Goal: Answer question/provide support

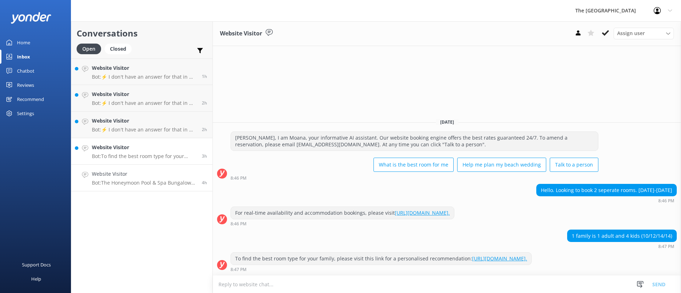
drag, startPoint x: 0, startPoint y: 0, endPoint x: 156, endPoint y: 167, distance: 228.0
click at [156, 167] on link "Website Visitor Bot: The Honeymoon Pool & Spa Bungalow at [GEOGRAPHIC_DATA] off…" at bounding box center [141, 178] width 141 height 27
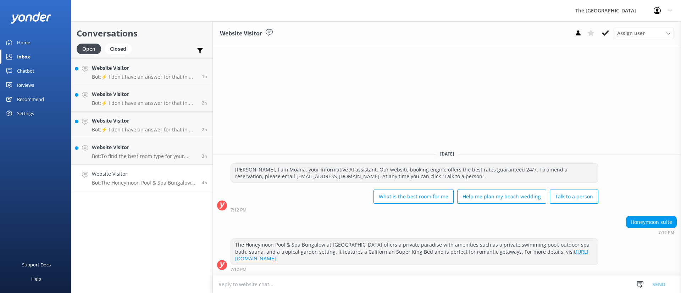
drag, startPoint x: 605, startPoint y: 32, endPoint x: 456, endPoint y: 81, distance: 157.1
click at [605, 33] on icon at bounding box center [605, 32] width 7 height 7
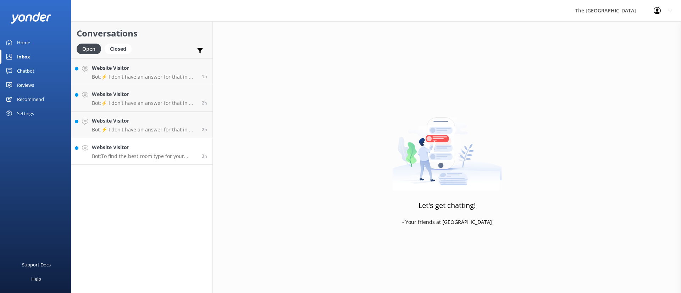
click at [144, 153] on p "Bot: To find the best room type for your family, please visit this link for a p…" at bounding box center [144, 156] width 105 height 6
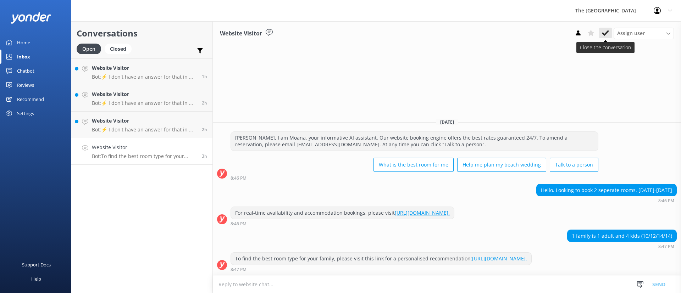
click at [605, 34] on use at bounding box center [605, 33] width 7 height 6
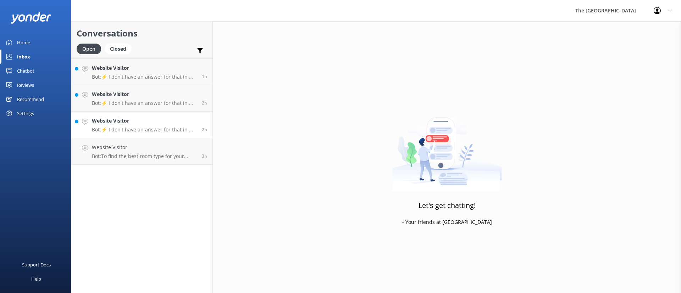
click at [154, 129] on p "Bot: ⚡ I don't have an answer for that in my knowledge base. Please try and rep…" at bounding box center [144, 130] width 105 height 6
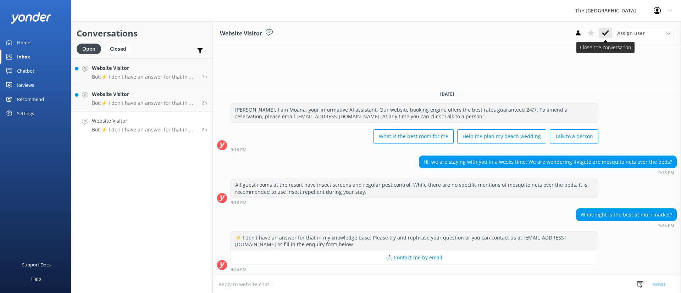
click at [606, 34] on icon at bounding box center [605, 32] width 7 height 7
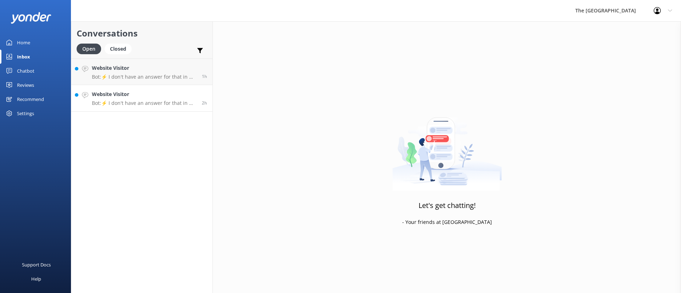
click at [125, 87] on link "Website Visitor Bot: ⚡ I don't have an answer for that in my knowledge base. Pl…" at bounding box center [141, 98] width 141 height 27
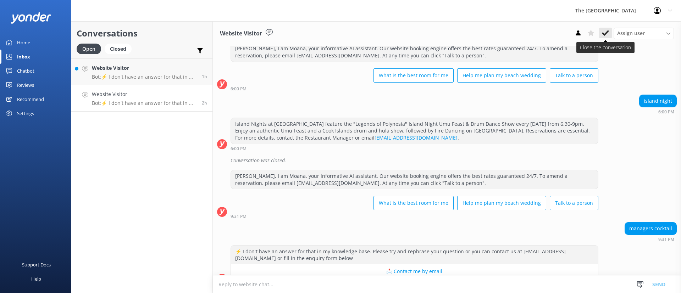
click at [606, 32] on use at bounding box center [605, 33] width 7 height 6
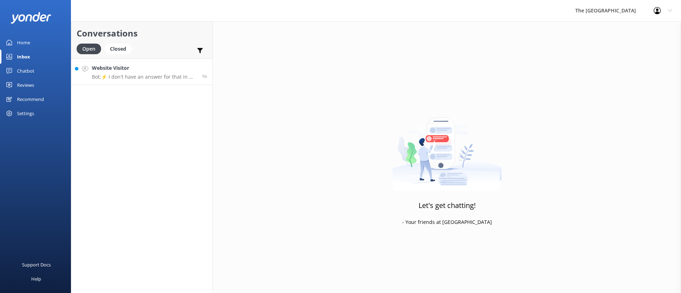
click at [130, 72] on div "Website Visitor Bot: ⚡ I don't have an answer for that in my knowledge base. Pl…" at bounding box center [144, 71] width 105 height 15
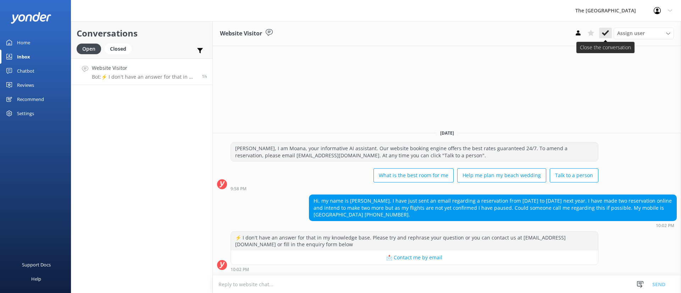
click at [606, 32] on use at bounding box center [605, 33] width 7 height 6
